Goal: Task Accomplishment & Management: Manage account settings

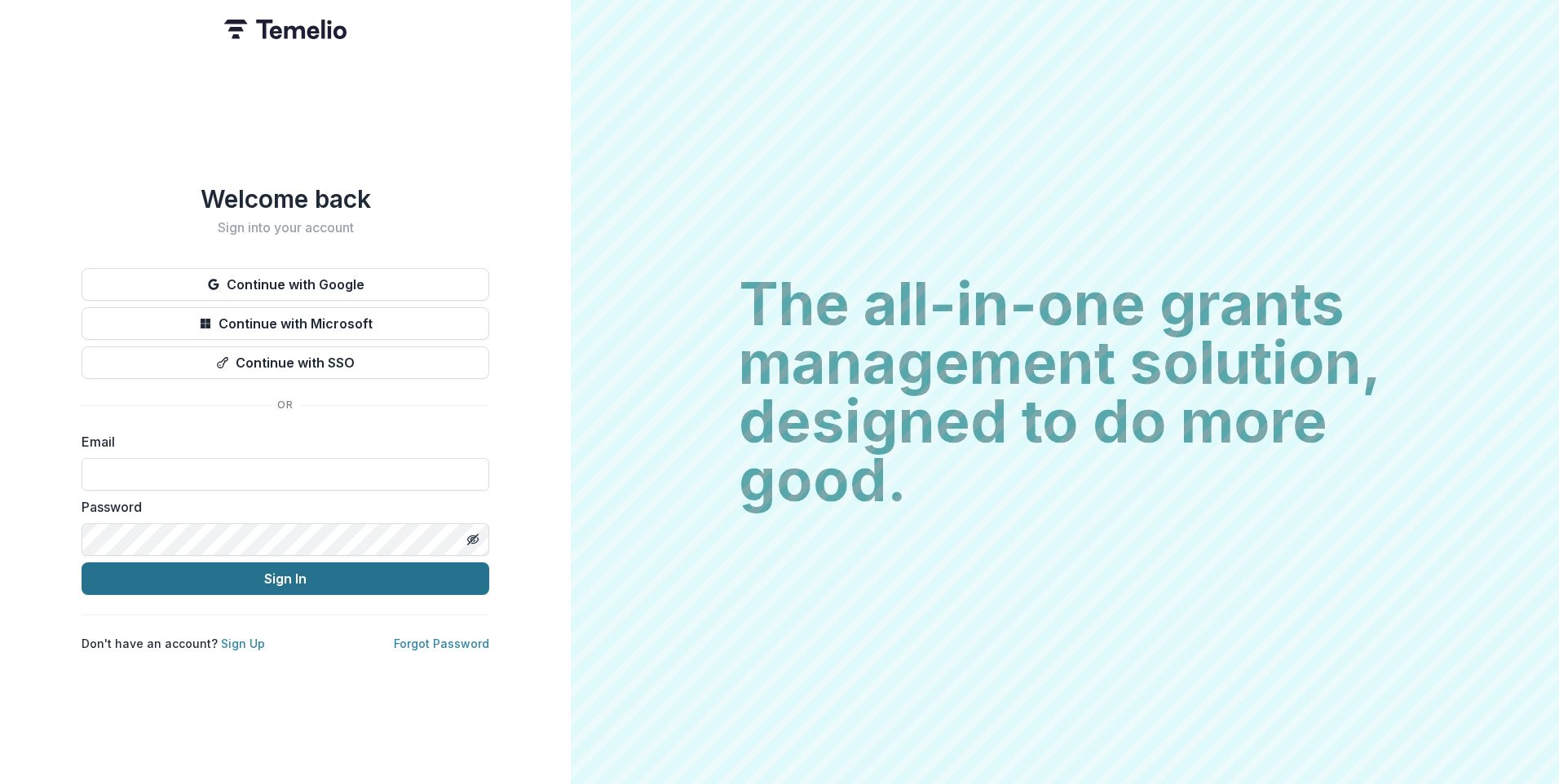
type input "**********"
click at [176, 565] on button "Sign In" at bounding box center [285, 579] width 408 height 33
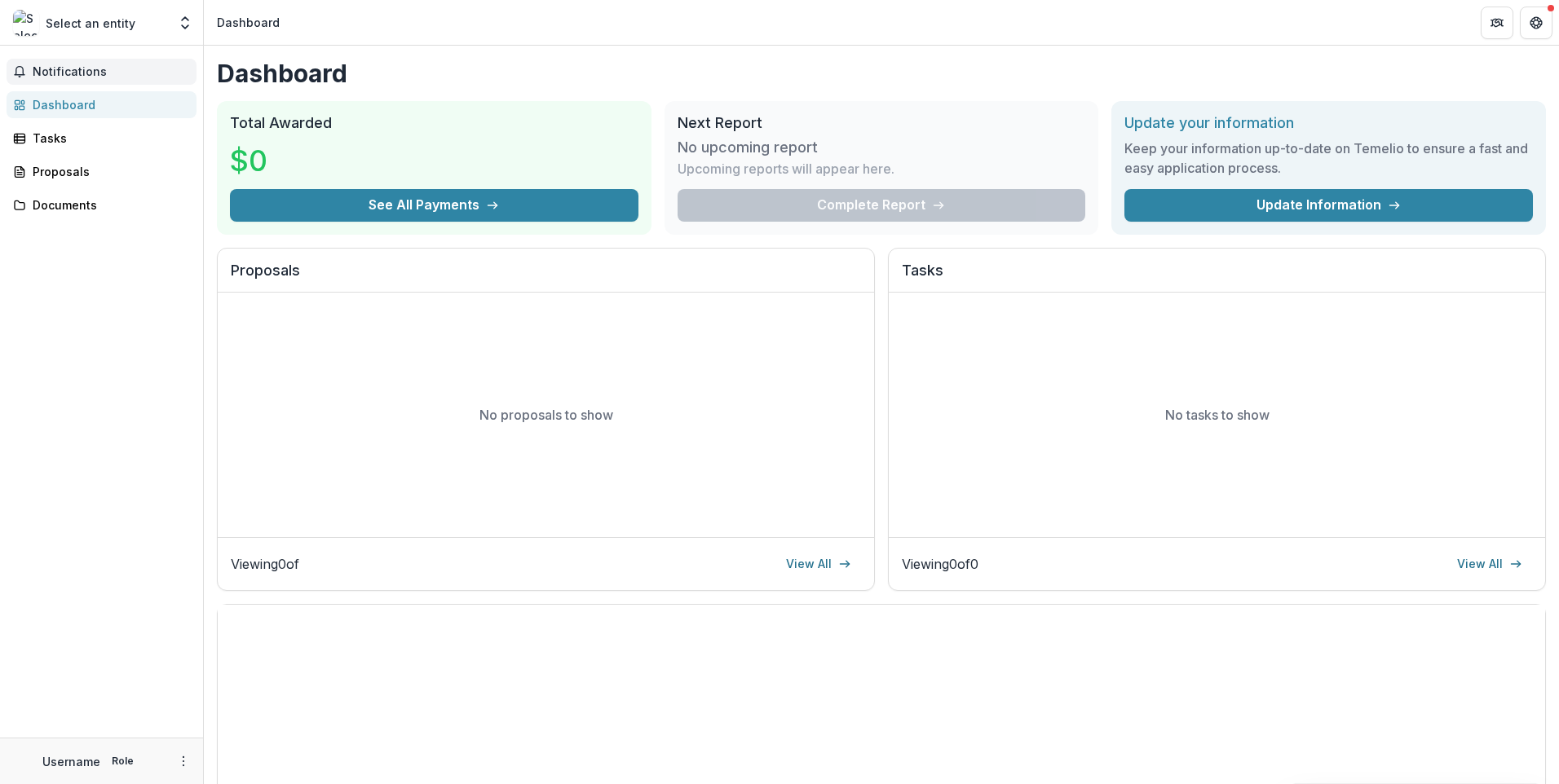
click at [53, 73] on span "Notifications" at bounding box center [111, 72] width 157 height 14
click at [109, 135] on div "Tasks" at bounding box center [108, 138] width 151 height 17
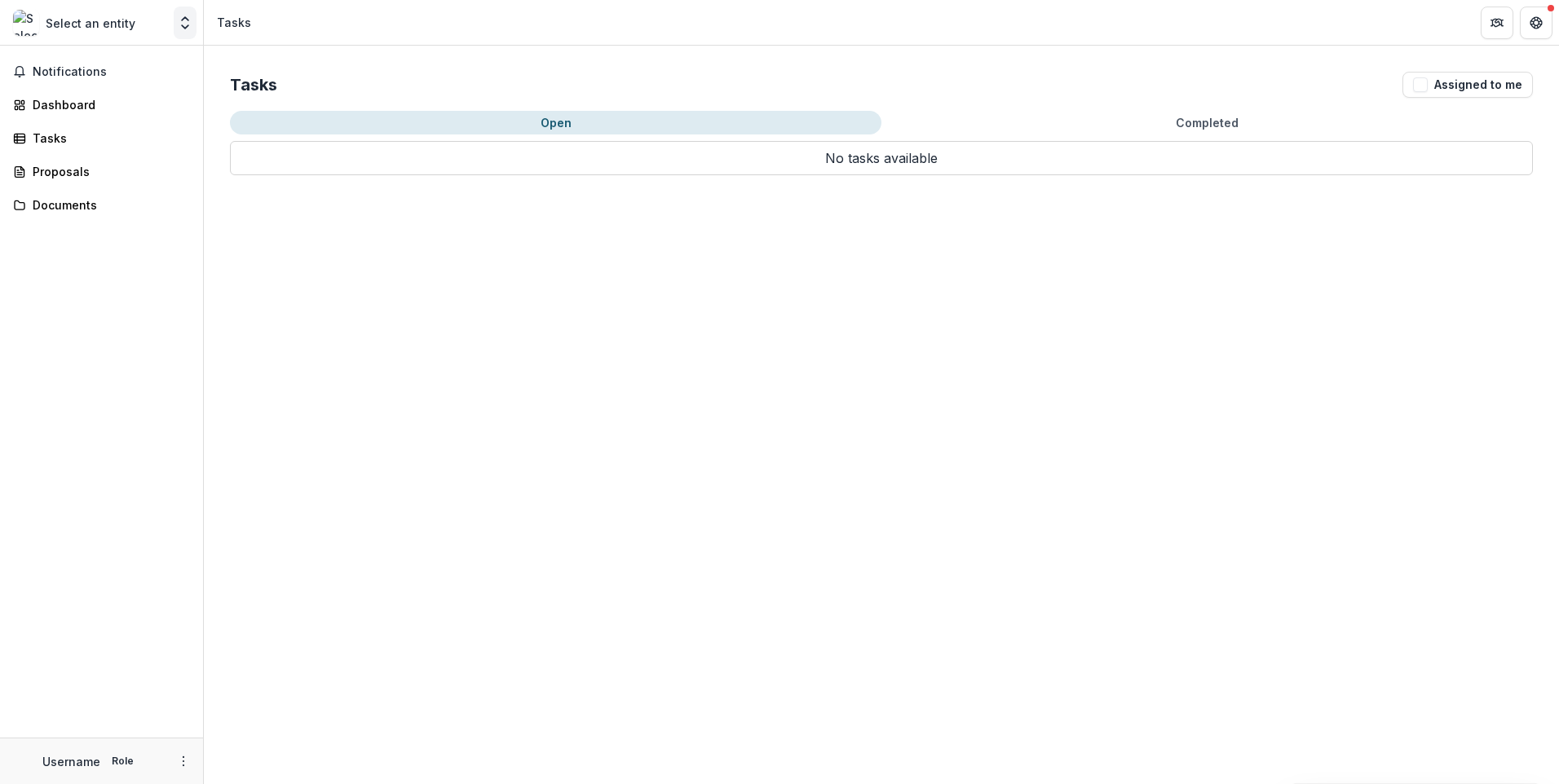
click at [181, 28] on icon "Open entity switcher" at bounding box center [184, 23] width 16 height 16
click at [86, 61] on link "Team Settings" at bounding box center [102, 63] width 196 height 27
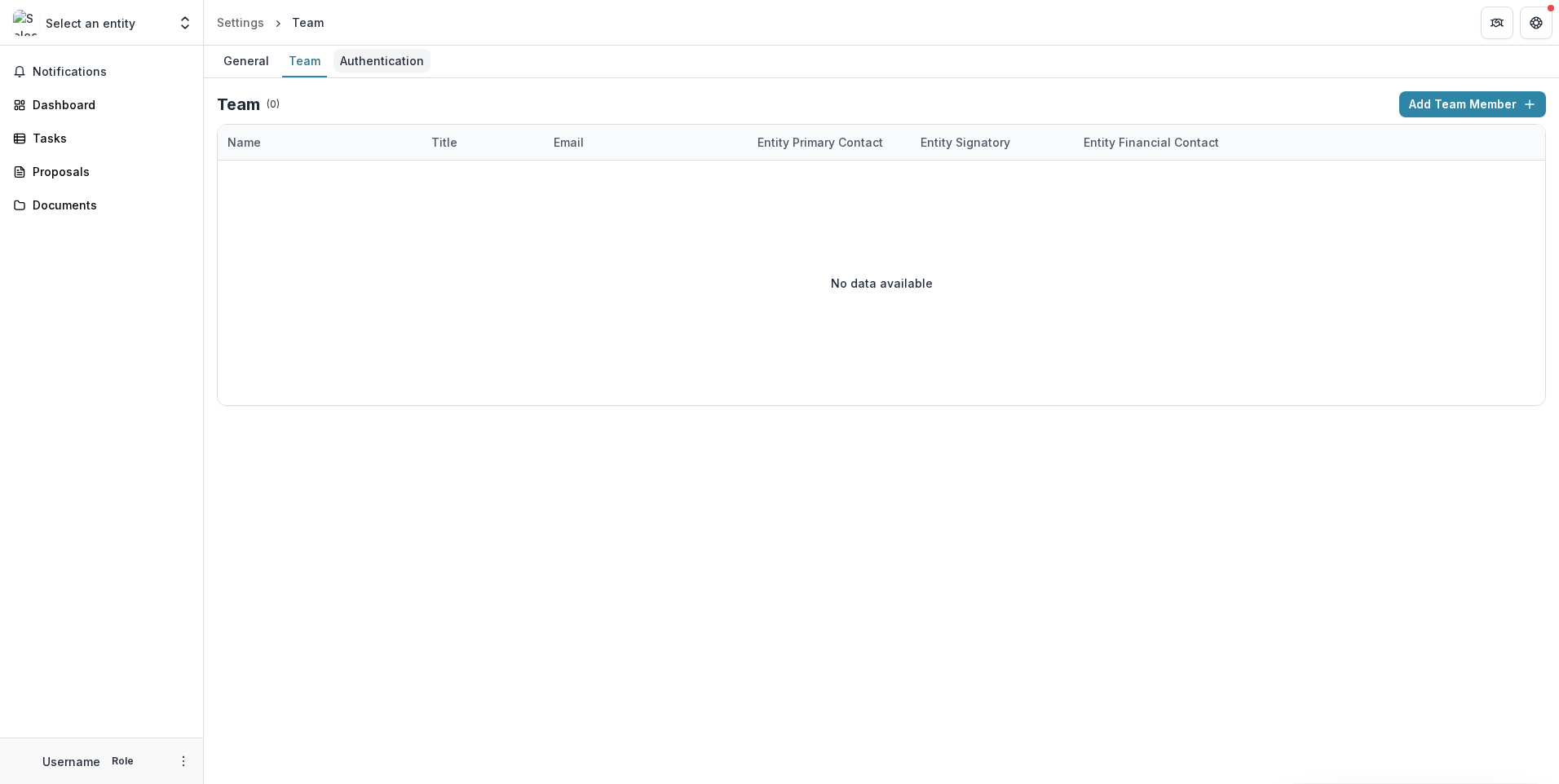
click at [364, 66] on div "Authentication" at bounding box center [382, 60] width 97 height 23
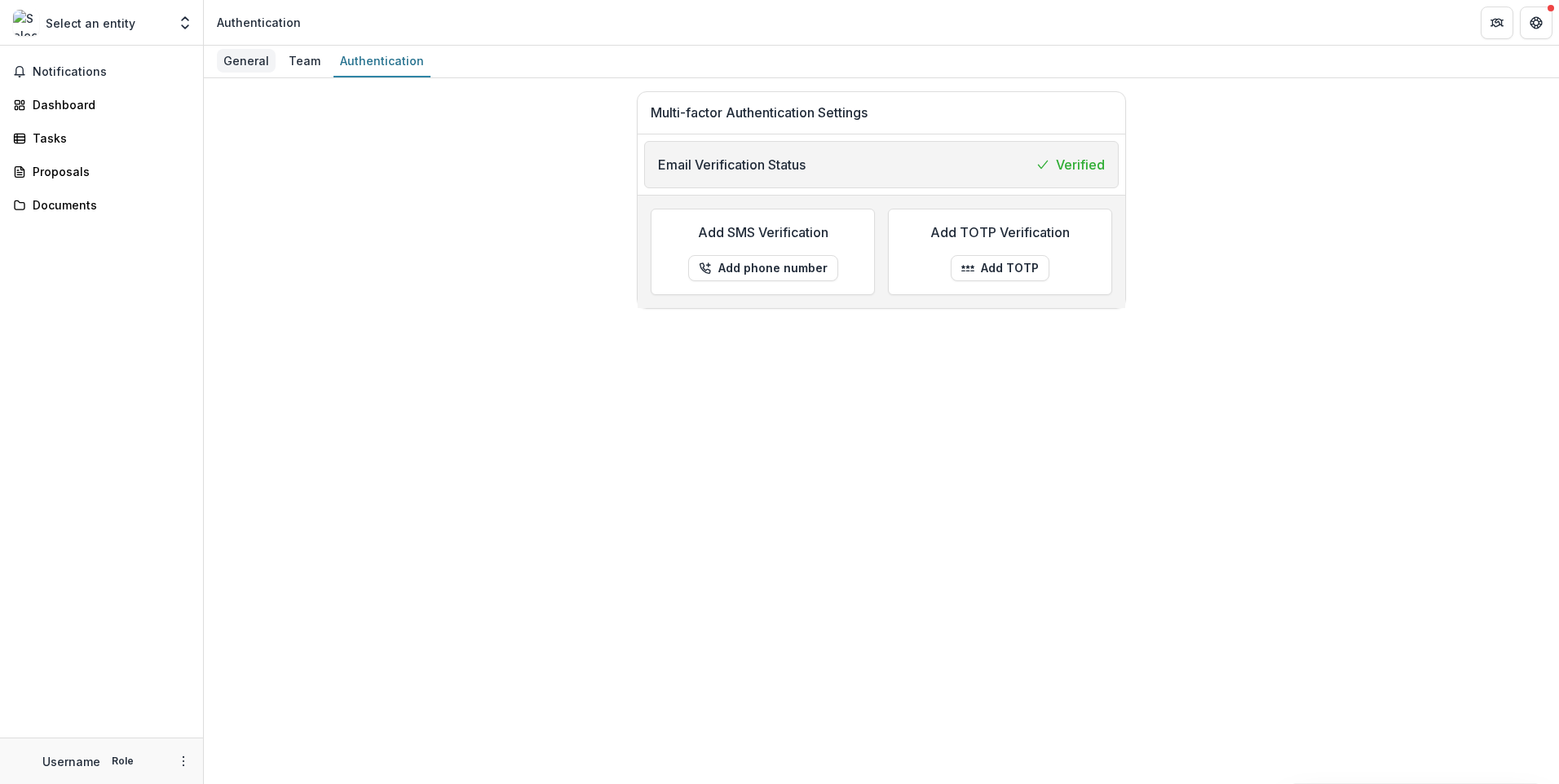
click at [261, 64] on div "General" at bounding box center [246, 60] width 59 height 23
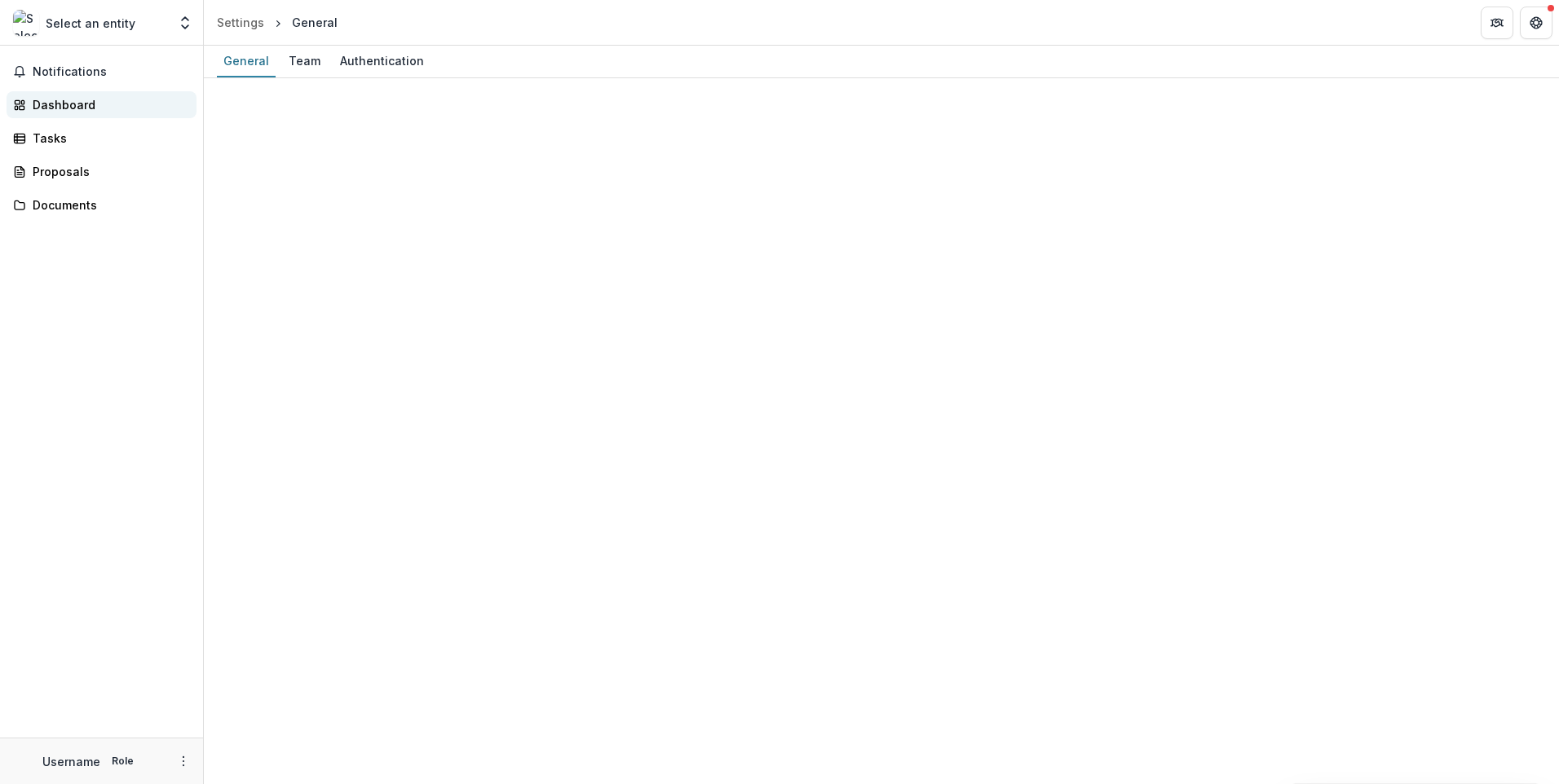
click at [72, 107] on div "Dashboard" at bounding box center [108, 105] width 151 height 17
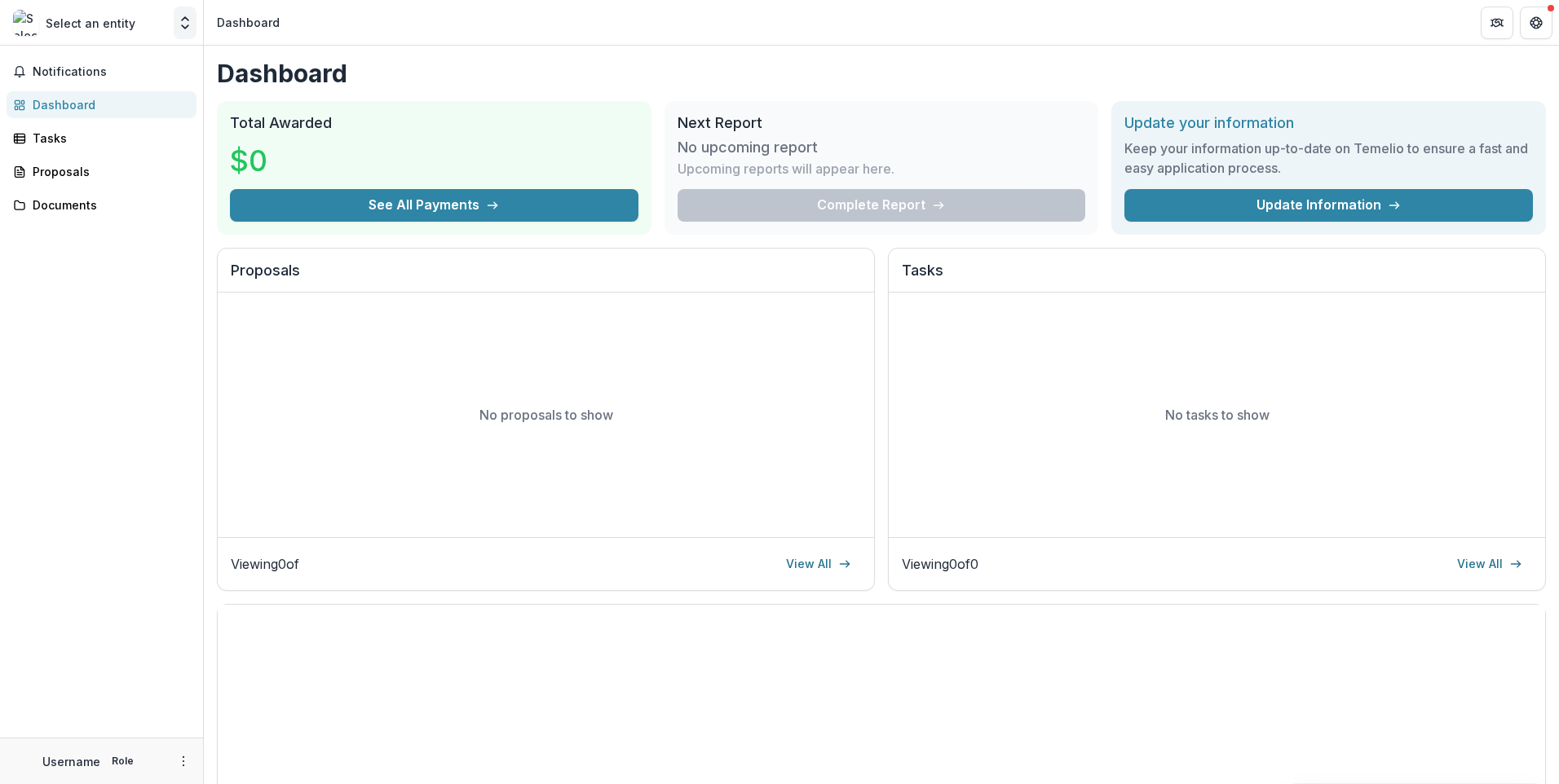
click at [186, 29] on icon "Open entity switcher" at bounding box center [184, 23] width 16 height 16
click at [186, 12] on button "Open entity switcher" at bounding box center [184, 23] width 23 height 33
click at [63, 137] on div "Tasks" at bounding box center [108, 138] width 151 height 17
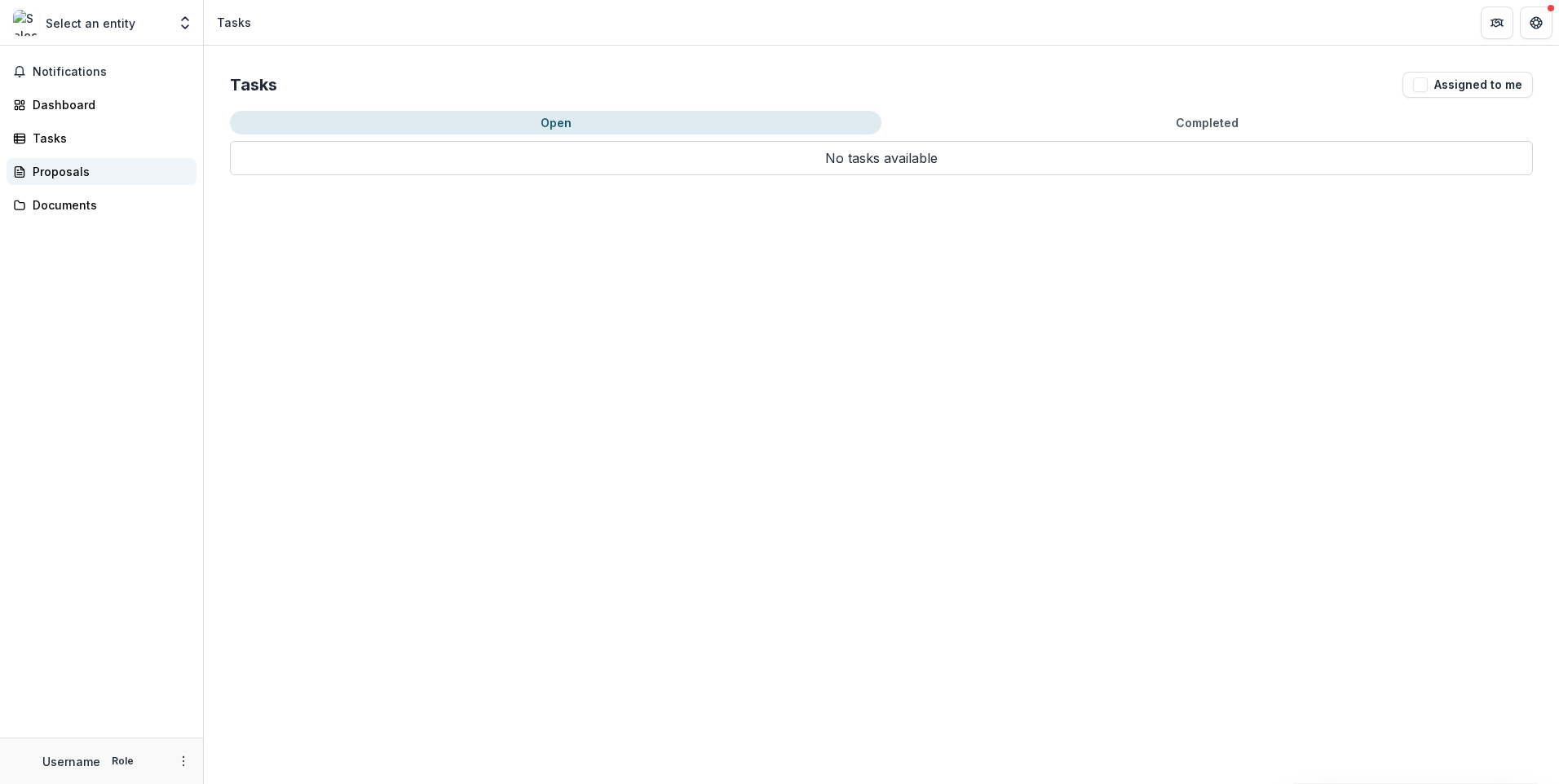
click at [56, 173] on div "Proposals" at bounding box center [108, 172] width 151 height 17
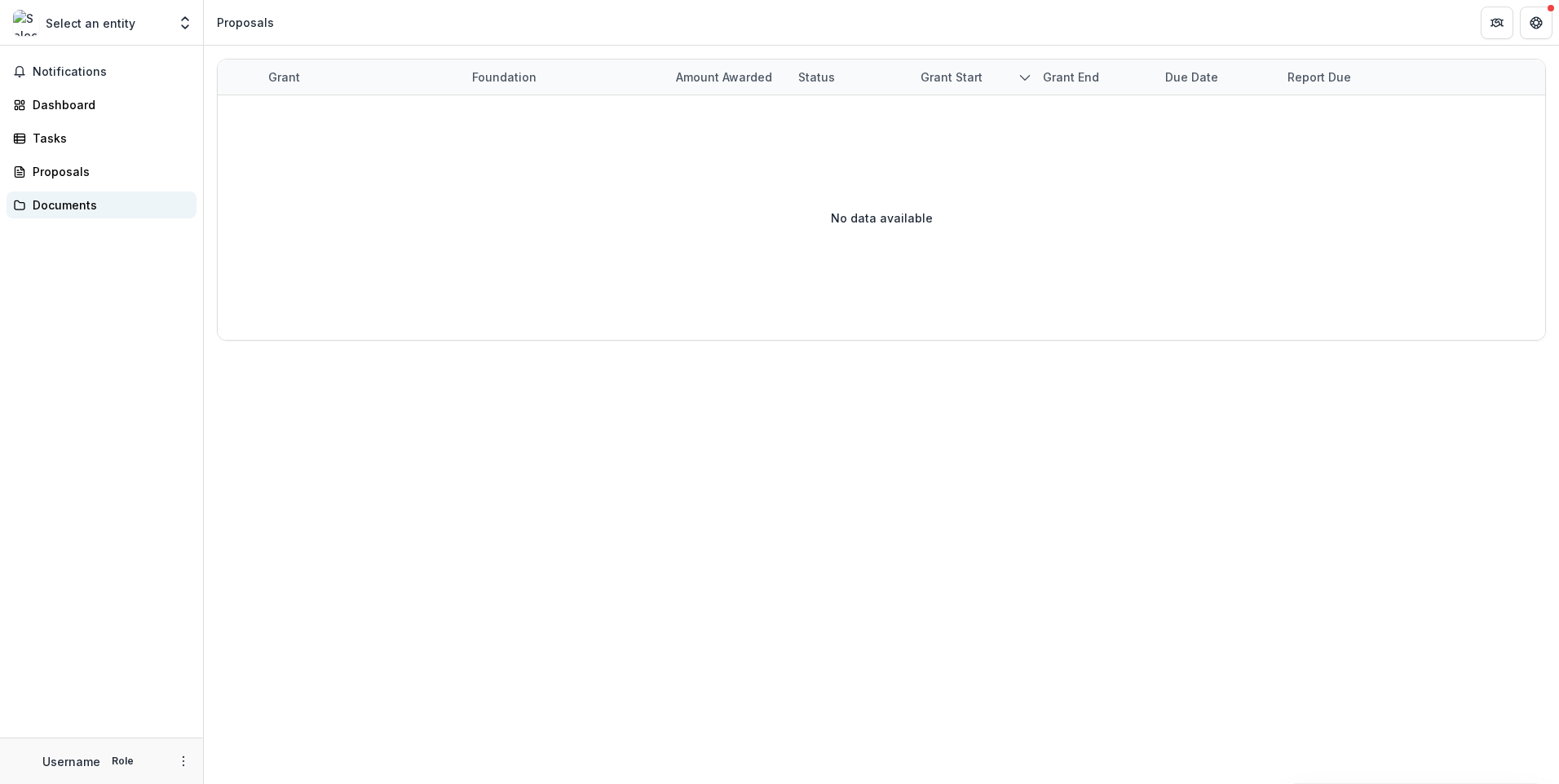
click at [54, 202] on div "Documents" at bounding box center [108, 205] width 151 height 17
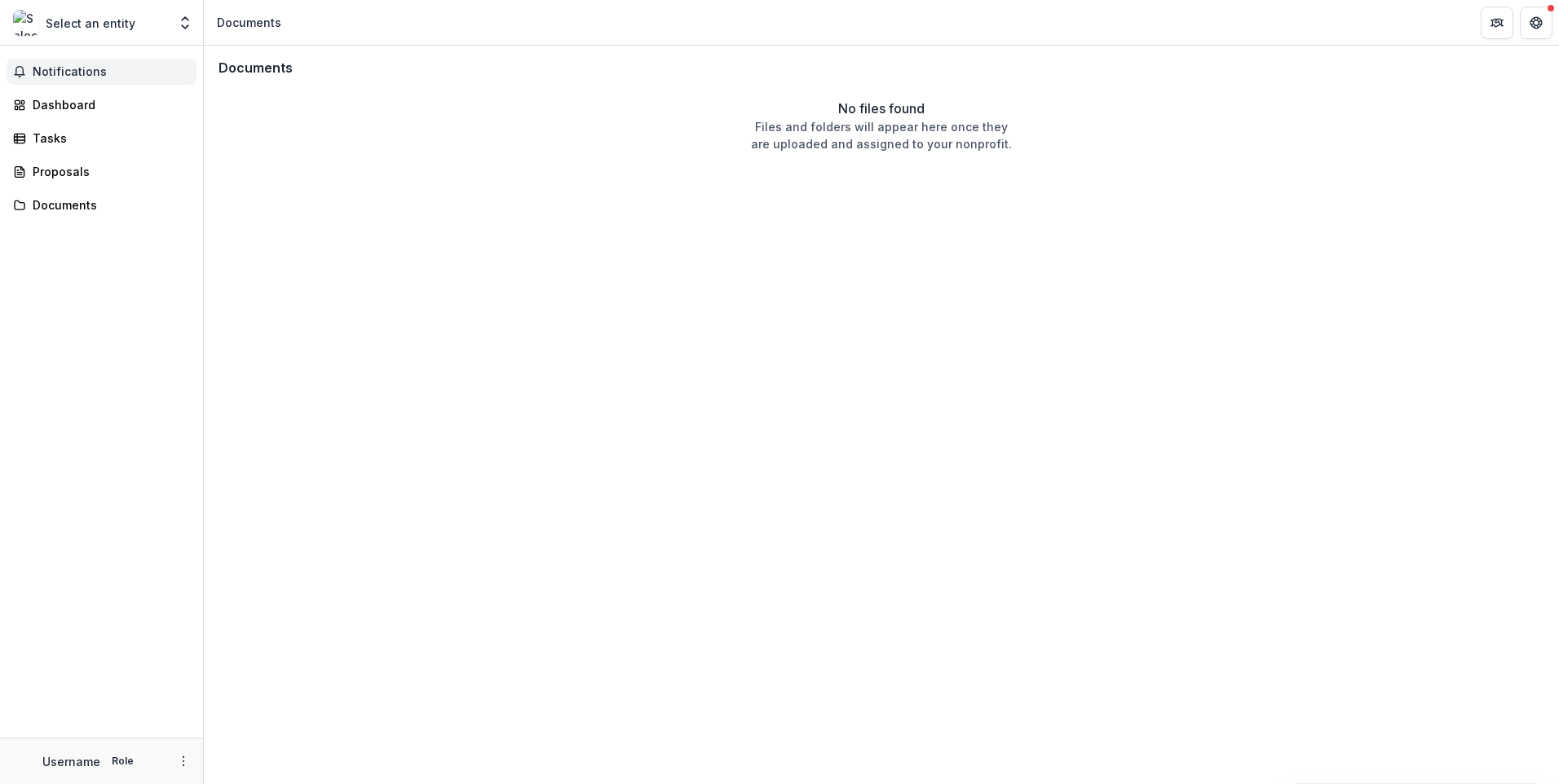
click at [61, 75] on span "Notifications" at bounding box center [111, 72] width 157 height 14
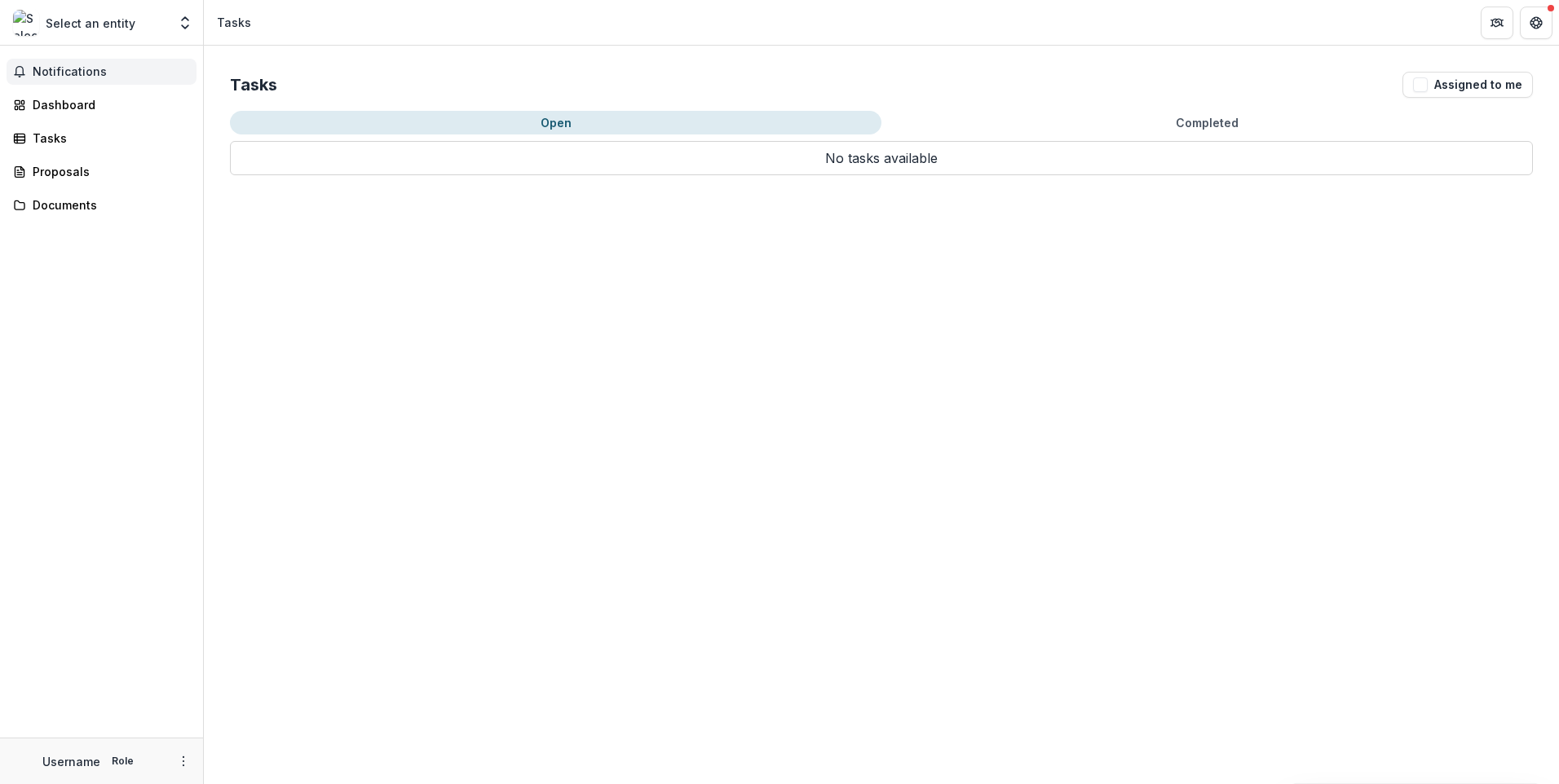
click at [610, 386] on div "Tasks Assigned to me Open Completed No tasks available No tasks available" at bounding box center [881, 415] width 1355 height 739
click at [85, 76] on span "Notifications" at bounding box center [111, 72] width 157 height 14
click at [80, 105] on div "Dashboard" at bounding box center [108, 105] width 151 height 17
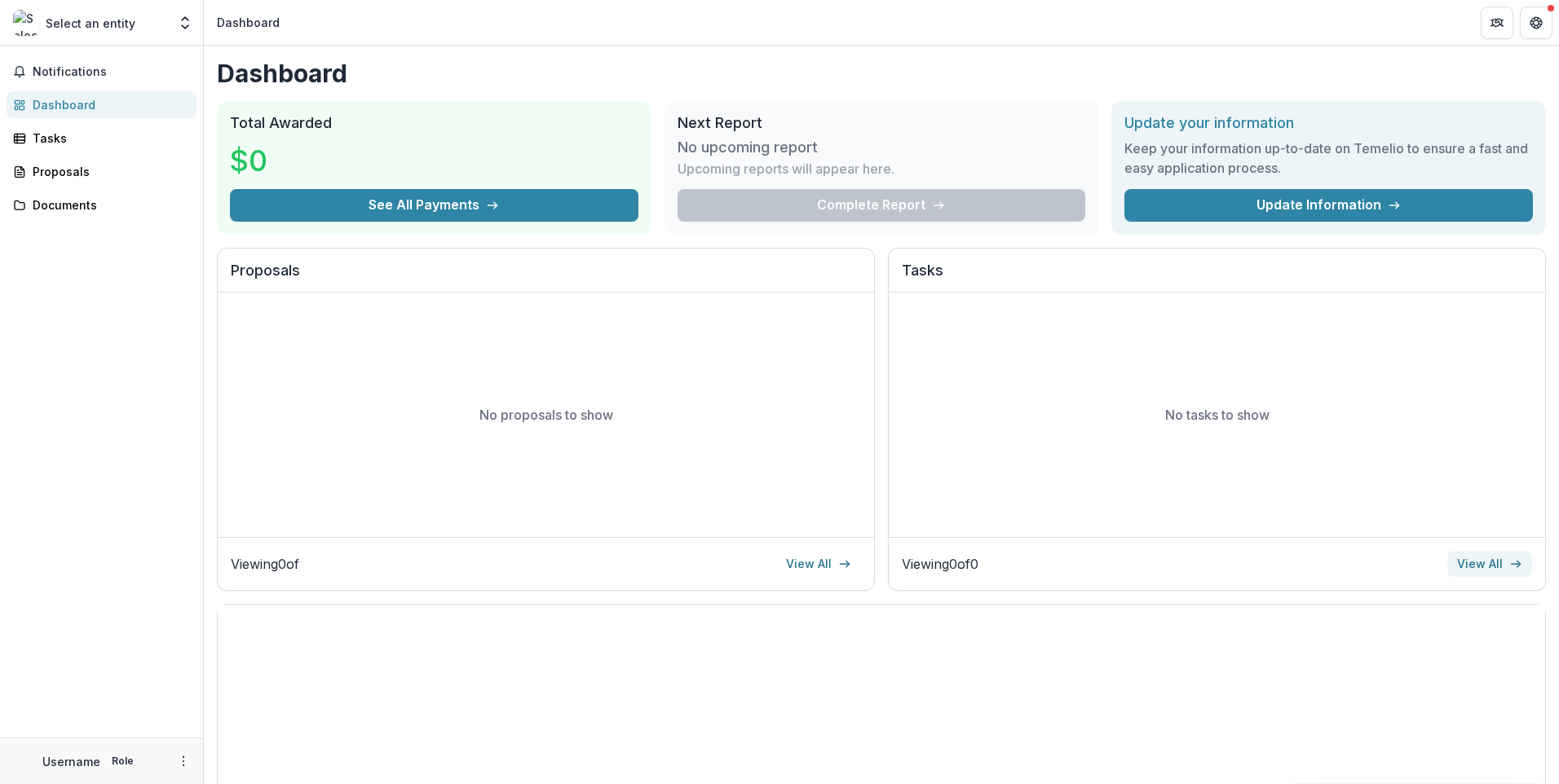
click at [1476, 565] on link "View All" at bounding box center [1489, 564] width 85 height 26
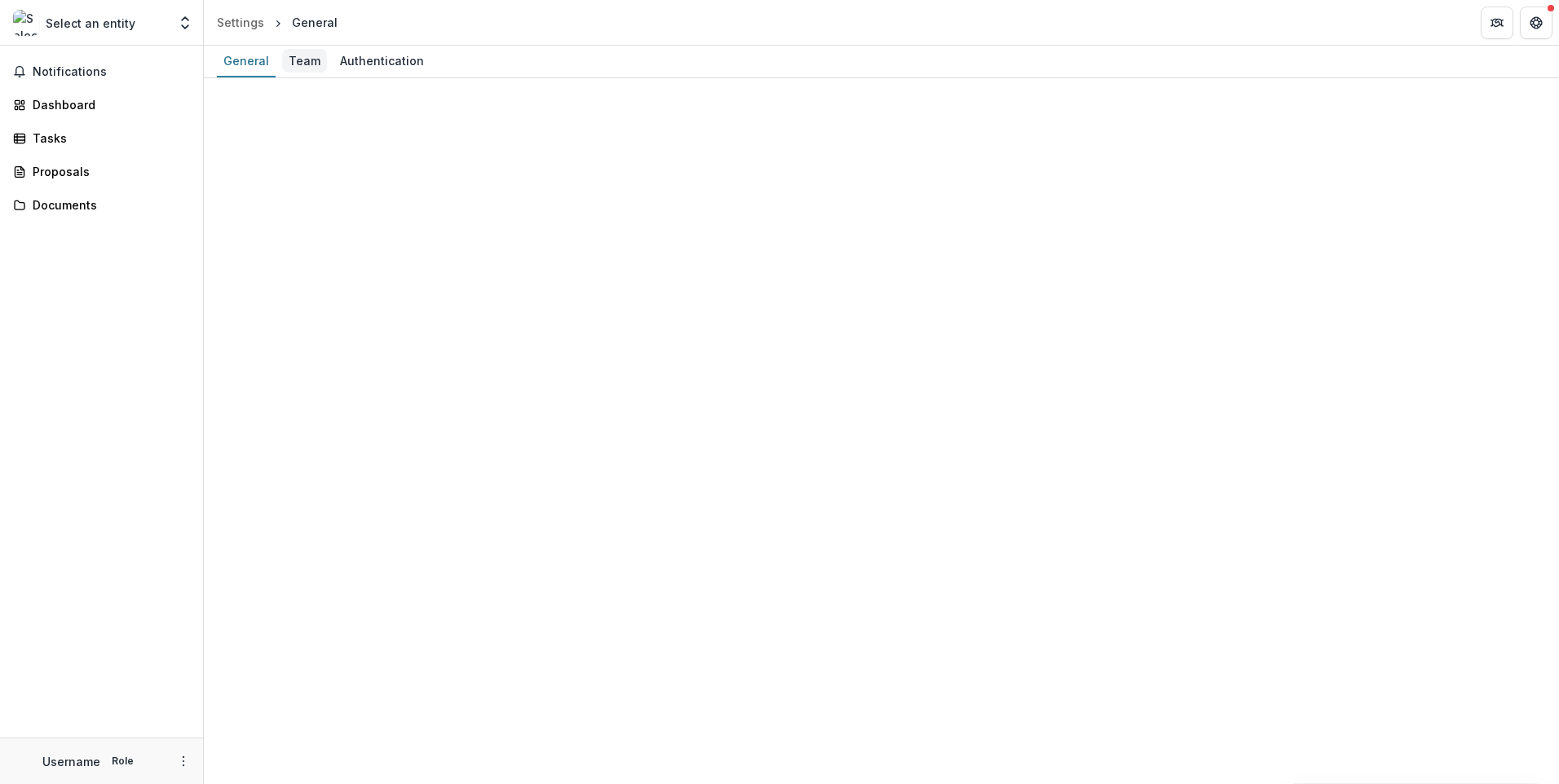
click at [298, 63] on div "Team" at bounding box center [305, 60] width 45 height 23
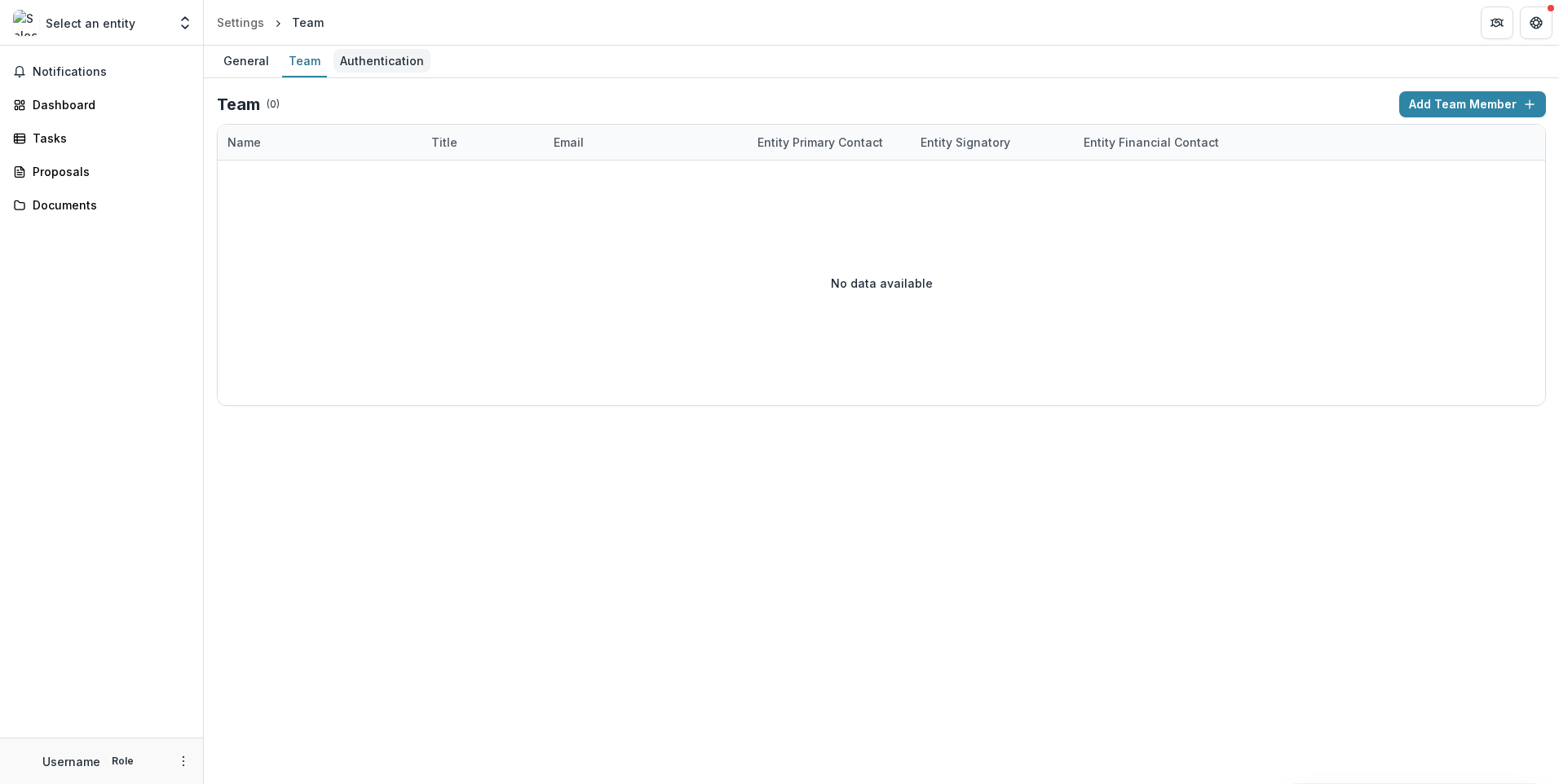
click at [386, 62] on div "Authentication" at bounding box center [382, 60] width 97 height 23
click at [1486, 99] on button "Add Team Member" at bounding box center [1472, 104] width 147 height 26
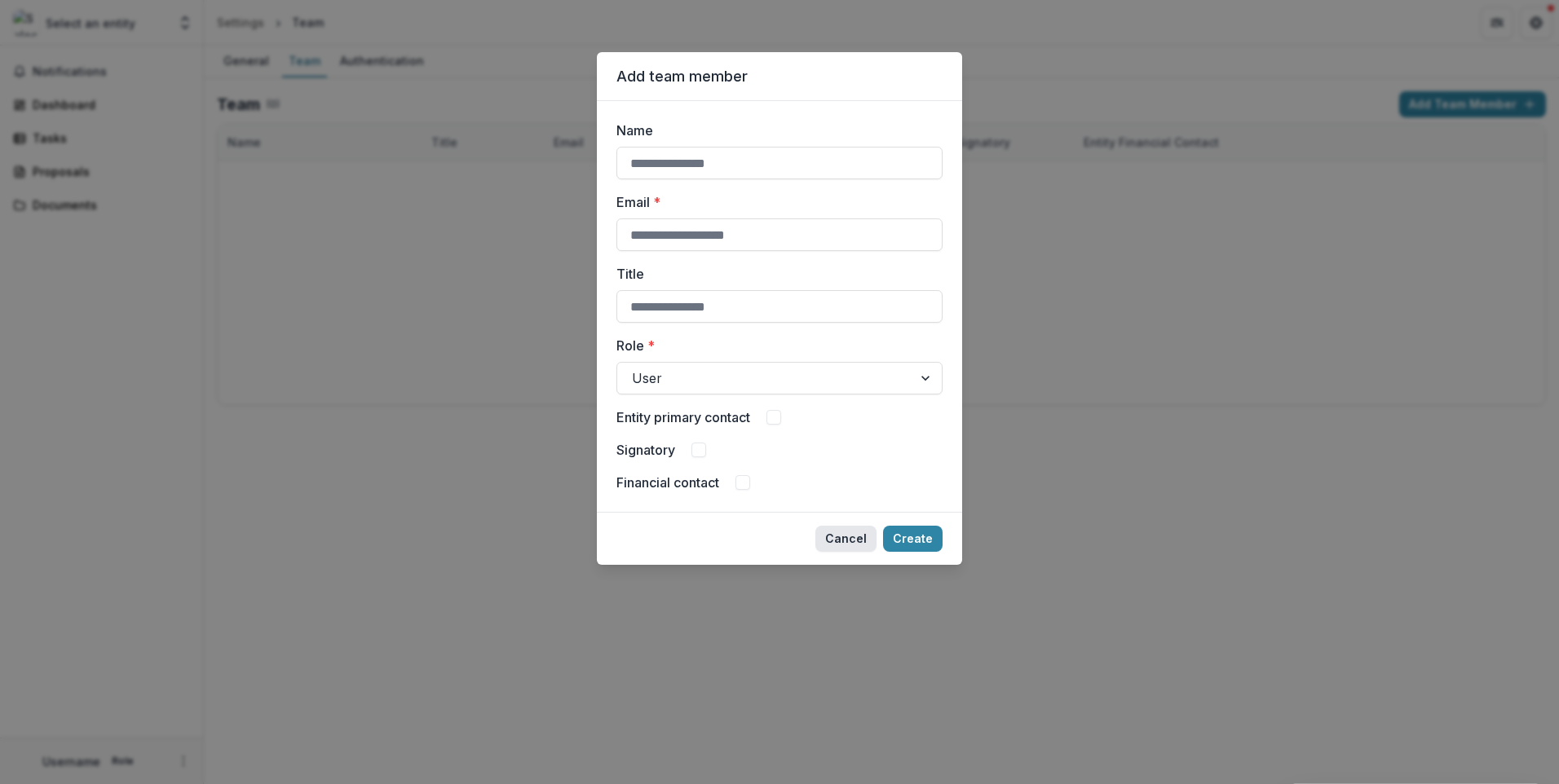
click at [839, 544] on button "Cancel" at bounding box center [845, 539] width 61 height 26
